Goal: Check status: Check status

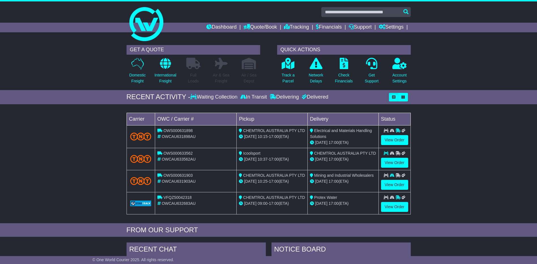
click at [142, 40] on img at bounding box center [146, 24] width 34 height 34
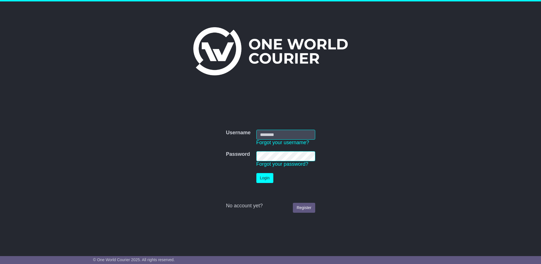
type input "**********"
click at [264, 176] on button "Login" at bounding box center [264, 178] width 17 height 10
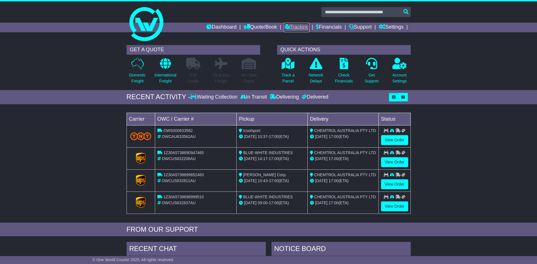
click at [292, 25] on link "Tracking" at bounding box center [296, 28] width 25 height 10
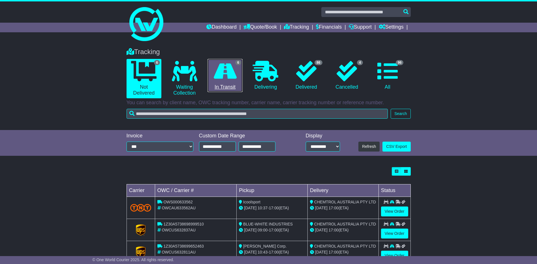
click at [226, 74] on icon at bounding box center [225, 71] width 23 height 20
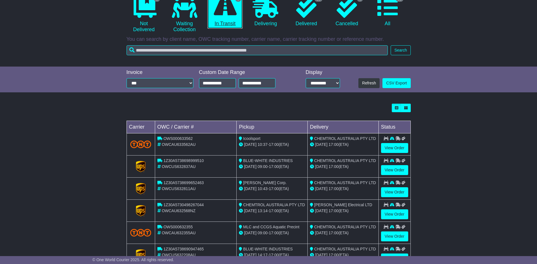
scroll to position [85, 0]
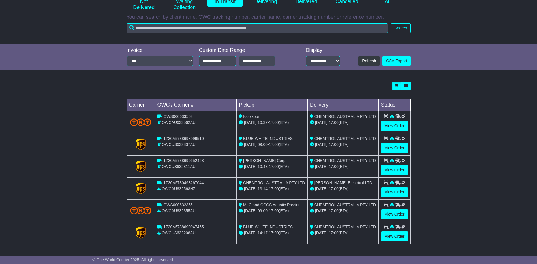
drag, startPoint x: 244, startPoint y: 203, endPoint x: 300, endPoint y: 210, distance: 56.1
click at [300, 210] on td "MLC and CCGS Aquatic Precint 11 Aug 09:00 - 17:00 (ETA)" at bounding box center [271, 210] width 71 height 22
drag, startPoint x: 300, startPoint y: 210, endPoint x: 294, endPoint y: 210, distance: 5.4
click at [294, 210] on div "11 Aug 09:00 - 17:00 (ETA)" at bounding box center [272, 211] width 66 height 6
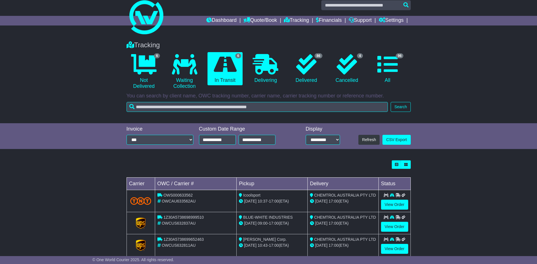
scroll to position [0, 0]
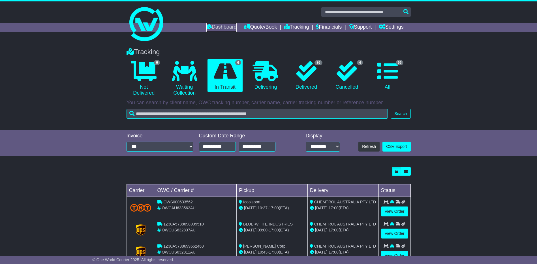
click at [217, 27] on link "Dashboard" at bounding box center [221, 28] width 30 height 10
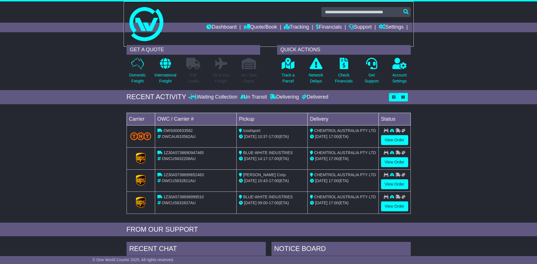
click at [148, 40] on img at bounding box center [146, 24] width 34 height 34
